Goal: Task Accomplishment & Management: Manage account settings

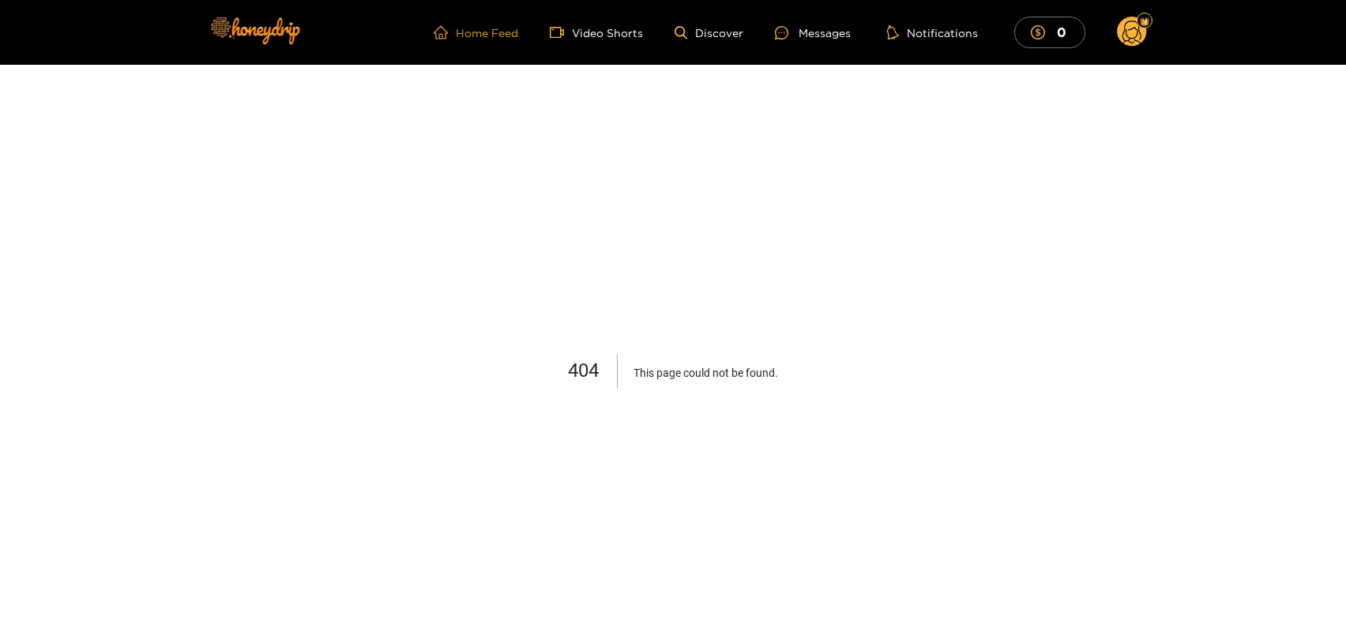
click at [458, 31] on link "Home Feed" at bounding box center [476, 32] width 84 height 14
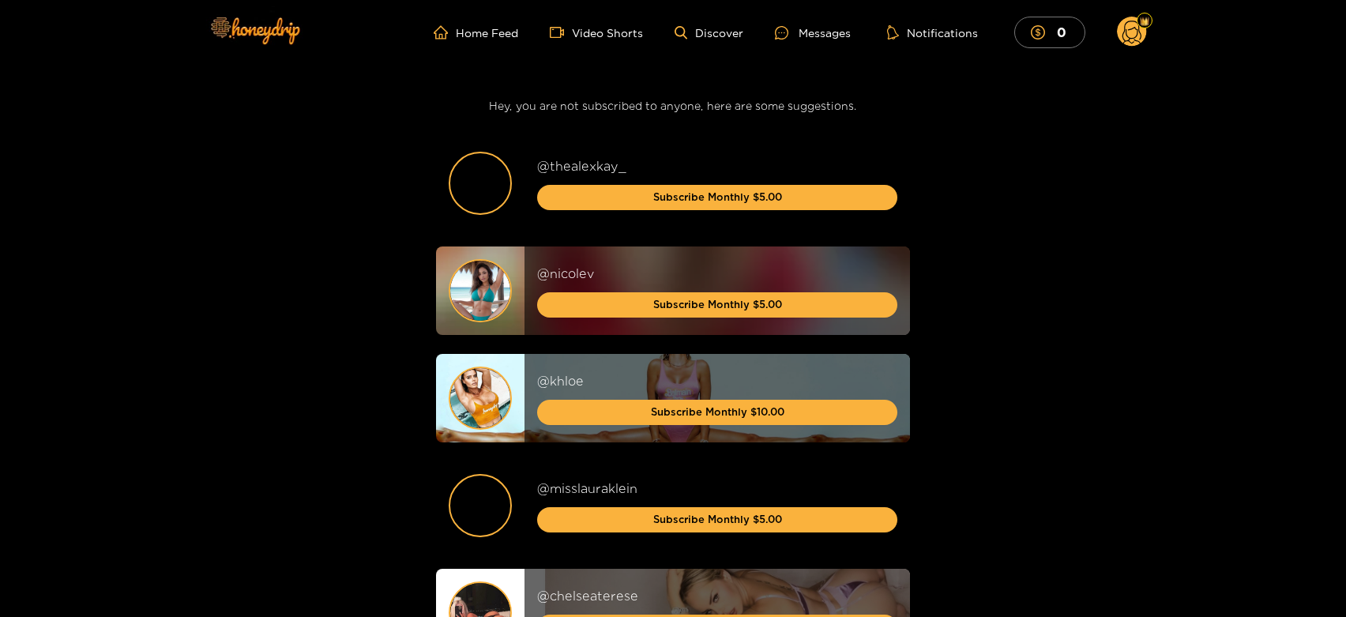
click at [730, 24] on ul "Home Feed Video Shorts Discover Messages Notifications 0" at bounding box center [790, 33] width 713 height 32
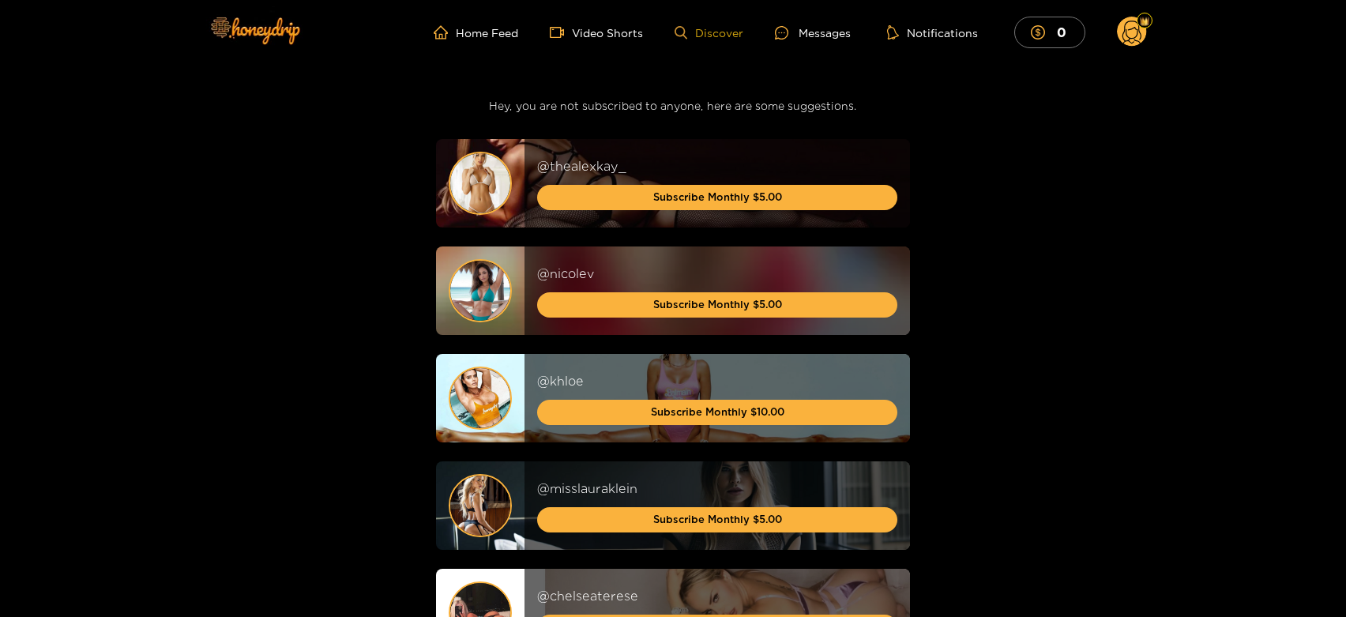
click at [724, 36] on link "Discover" at bounding box center [708, 32] width 69 height 13
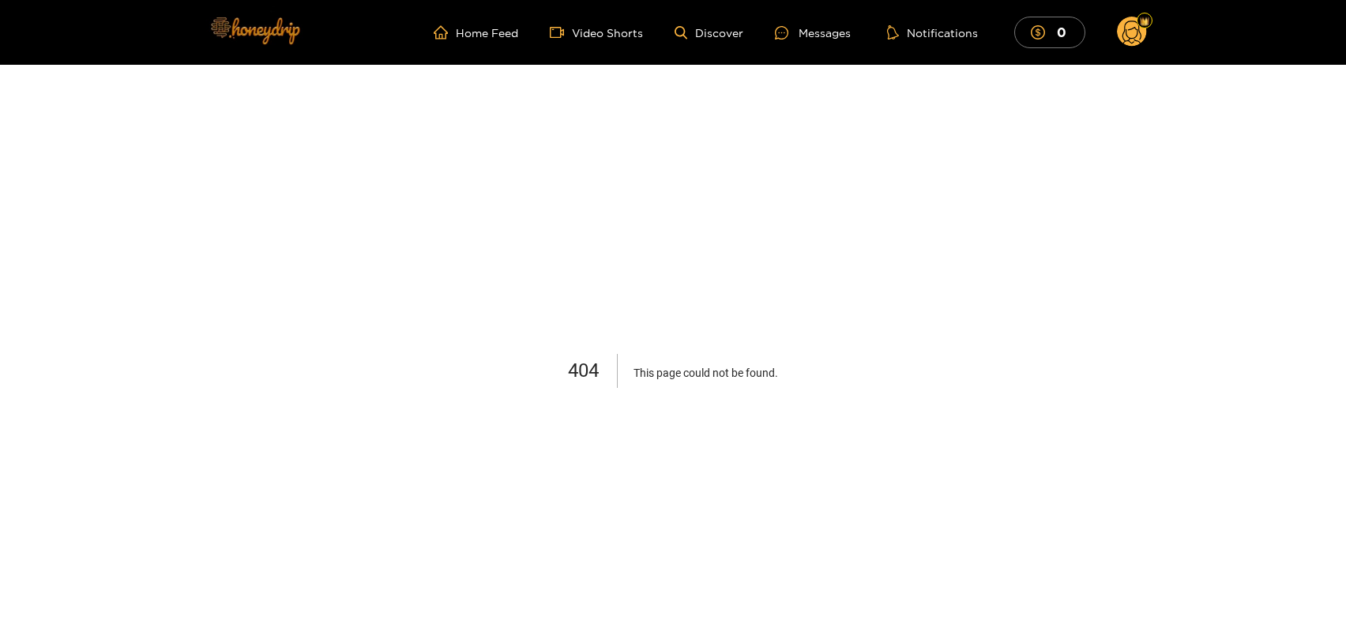
click at [238, 13] on img at bounding box center [254, 30] width 111 height 66
click at [1117, 30] on circle at bounding box center [1132, 32] width 30 height 30
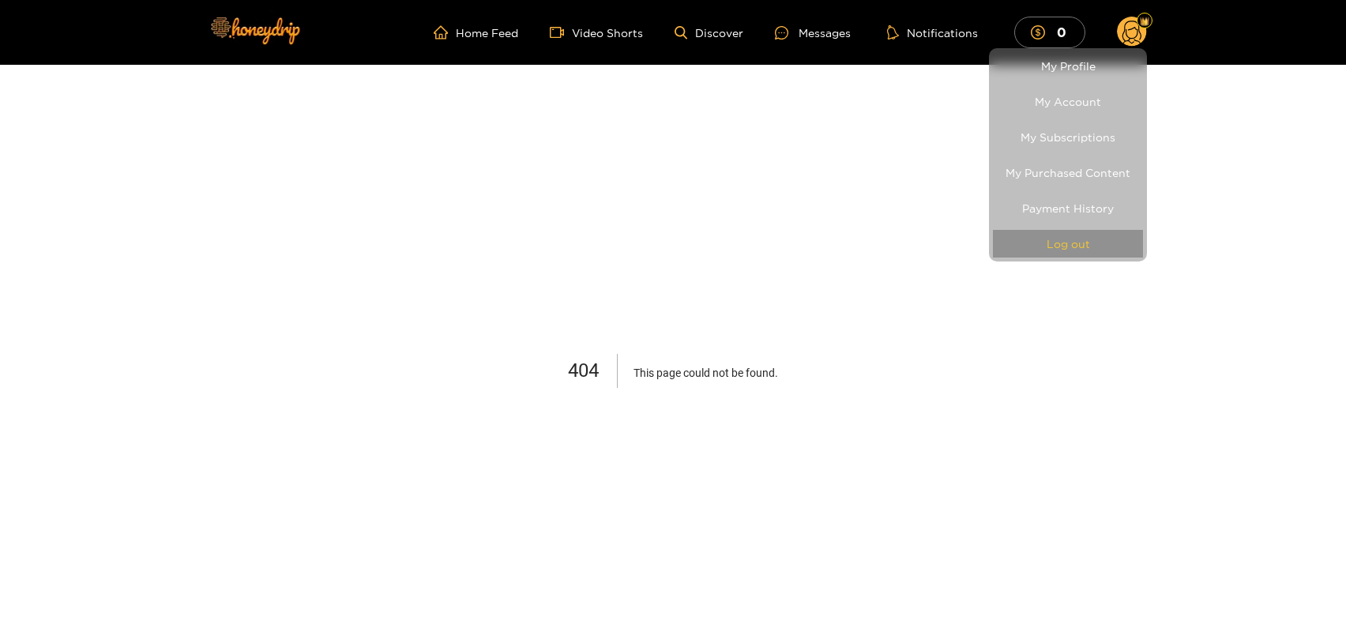
click at [1072, 231] on button "Log out" at bounding box center [1068, 244] width 150 height 28
